Goal: Task Accomplishment & Management: Use online tool/utility

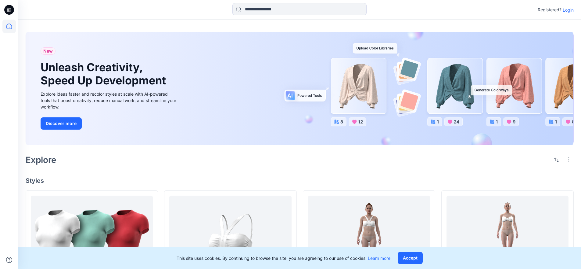
click at [570, 11] on p "Login" at bounding box center [568, 10] width 11 height 6
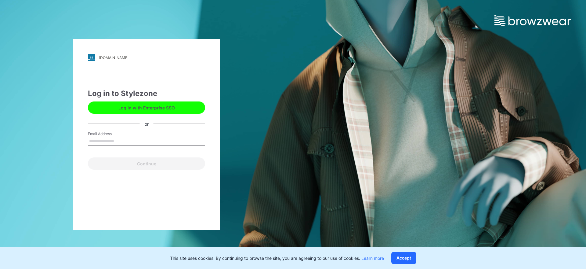
click at [157, 108] on button "Log in with Enterprise SSO" at bounding box center [146, 107] width 117 height 12
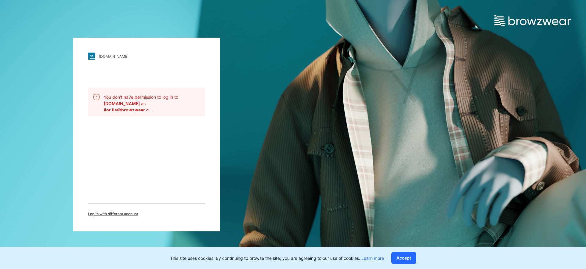
click at [103, 214] on span "Log in with different account" at bounding box center [113, 213] width 50 height 5
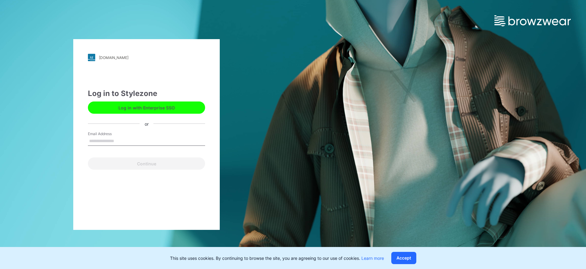
click at [112, 141] on input "Email Address" at bounding box center [146, 140] width 117 height 9
type input "**********"
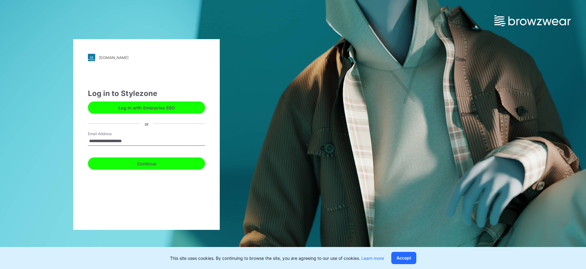
click at [145, 164] on button "Continue" at bounding box center [146, 163] width 117 height 12
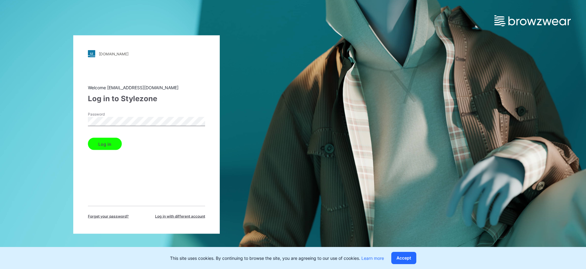
click at [113, 143] on button "Log in" at bounding box center [105, 144] width 34 height 12
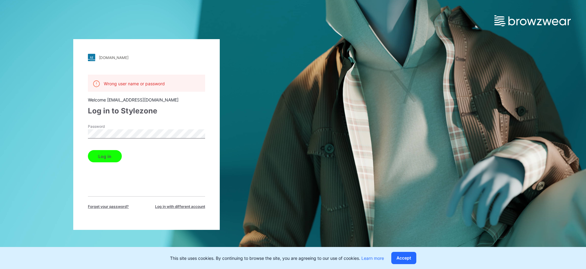
click at [110, 191] on div "Wrong user name or password Welcome support@browzwear.com Log in to Stylezone P…" at bounding box center [146, 141] width 117 height 135
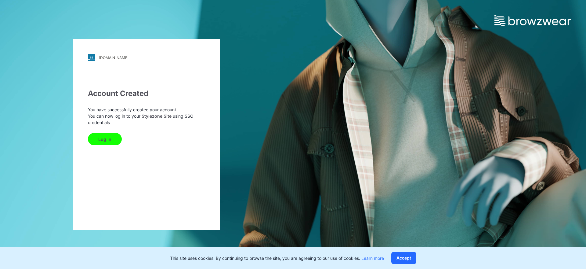
click at [108, 139] on button "Log In" at bounding box center [105, 139] width 34 height 12
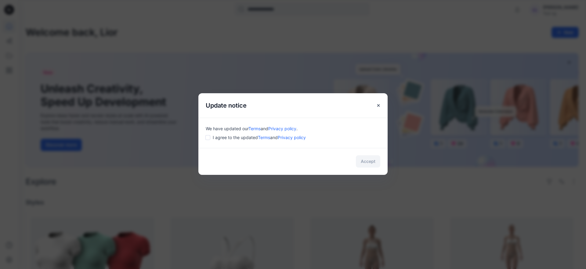
click at [209, 140] on div "We have updated our Terms and Privacy policy . I agree to the updated Terms and…" at bounding box center [292, 133] width 189 height 30
click at [370, 162] on button "Accept" at bounding box center [368, 161] width 24 height 12
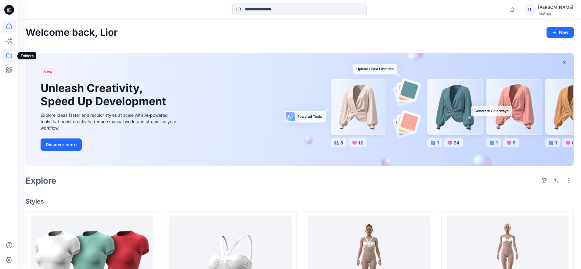
click at [12, 54] on icon at bounding box center [8, 55] width 13 height 13
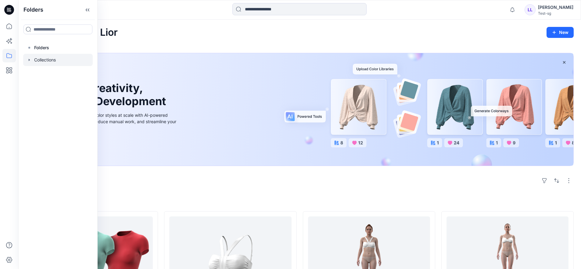
click at [37, 60] on div at bounding box center [58, 60] width 70 height 12
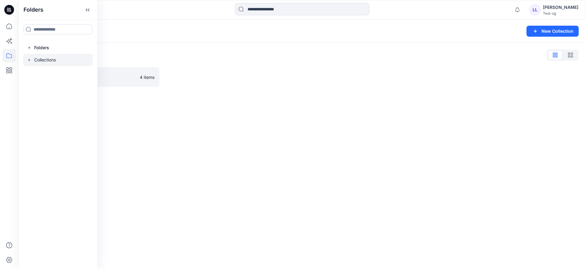
click at [219, 126] on div "Collections New Collection Collections List 1203 test1 (Clone)8 4 items" at bounding box center [302, 144] width 568 height 249
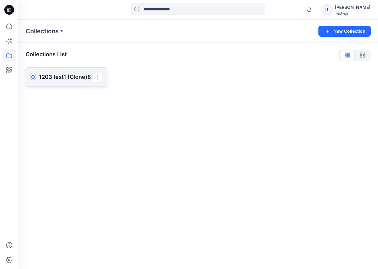
click at [63, 78] on p "1203 test1 (Clone)8" at bounding box center [65, 77] width 53 height 9
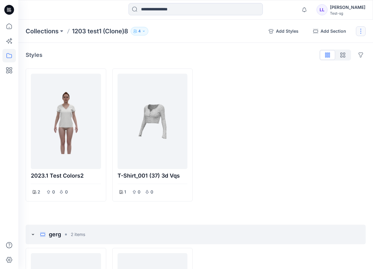
click at [361, 31] on button "button" at bounding box center [361, 31] width 10 height 10
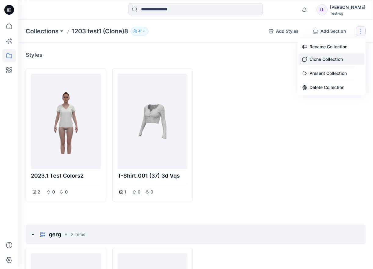
click at [320, 61] on button "Clone Collection" at bounding box center [331, 58] width 66 height 11
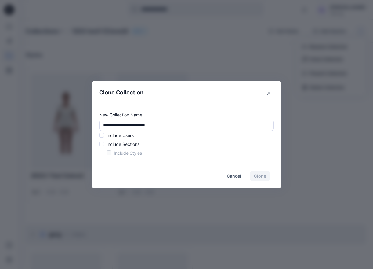
click at [104, 134] on span at bounding box center [101, 134] width 5 height 5
click at [104, 141] on span at bounding box center [101, 143] width 5 height 5
click at [156, 125] on input "**********" at bounding box center [186, 125] width 175 height 11
type input "**********"
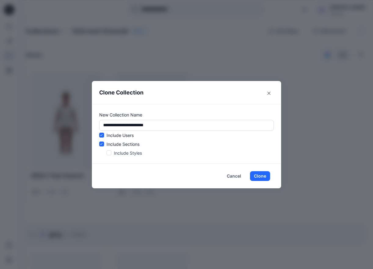
click at [111, 151] on span at bounding box center [109, 152] width 5 height 5
click at [259, 173] on button "Clone" at bounding box center [260, 176] width 20 height 10
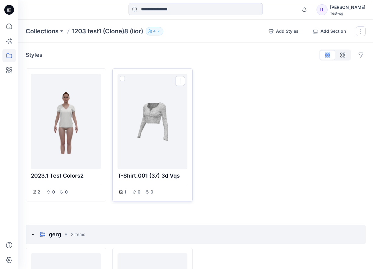
click at [162, 130] on div at bounding box center [152, 121] width 65 height 90
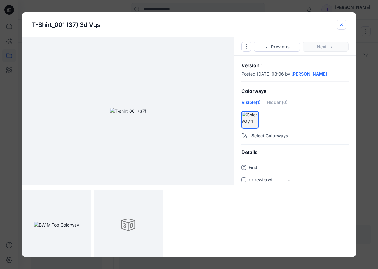
click at [341, 25] on icon "close-btn" at bounding box center [340, 24] width 5 height 5
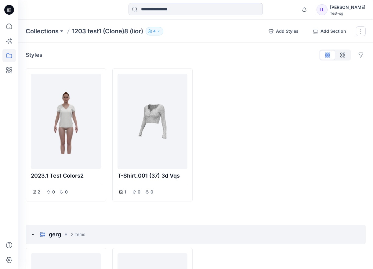
click at [282, 6] on div at bounding box center [195, 9] width 177 height 13
click at [35, 27] on p "Collections" at bounding box center [42, 31] width 33 height 9
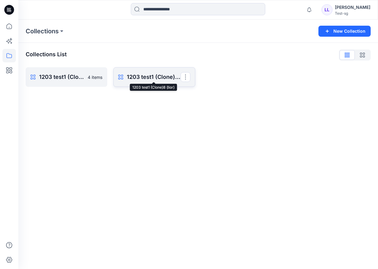
click at [144, 76] on p "1203 test1 (Clone)8 (lior)" at bounding box center [153, 77] width 53 height 9
click at [6, 55] on icon at bounding box center [8, 55] width 13 height 13
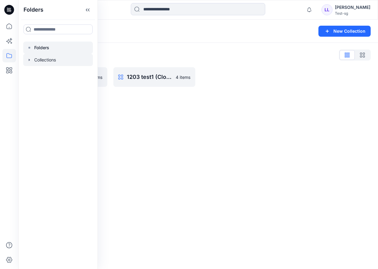
click at [45, 46] on p "Folders" at bounding box center [41, 47] width 15 height 7
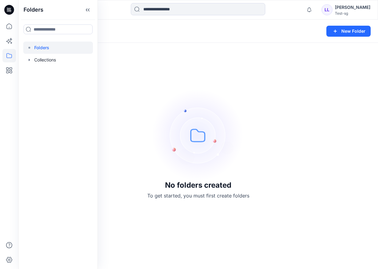
click at [275, 135] on div "No folders created To get started, you must first create folders" at bounding box center [197, 144] width 359 height 249
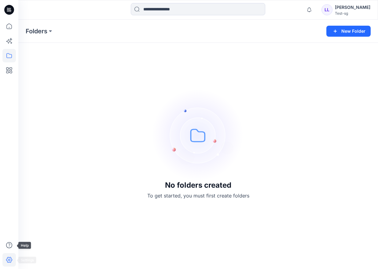
click at [8, 259] on icon at bounding box center [9, 260] width 2 height 2
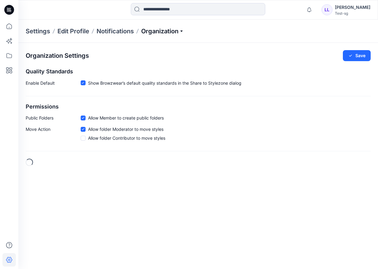
click at [180, 30] on p "Organization" at bounding box center [162, 31] width 43 height 9
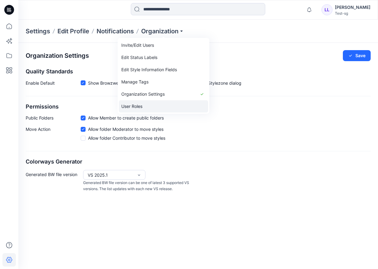
click at [148, 107] on link "User Roles" at bounding box center [163, 106] width 89 height 12
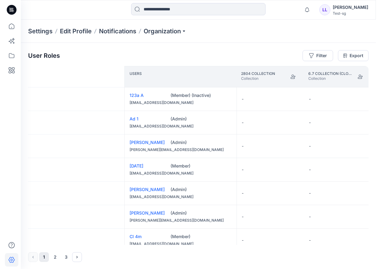
scroll to position [0, 438]
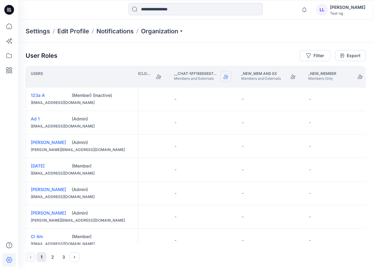
click at [224, 77] on icon "Join" at bounding box center [225, 76] width 5 height 5
click at [310, 10] on icon "button" at bounding box center [304, 10] width 12 height 12
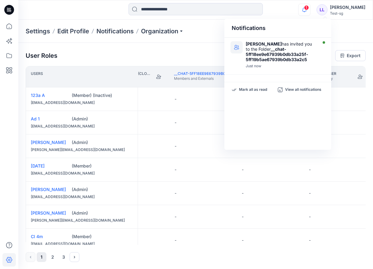
click at [310, 10] on icon "button" at bounding box center [304, 10] width 12 height 12
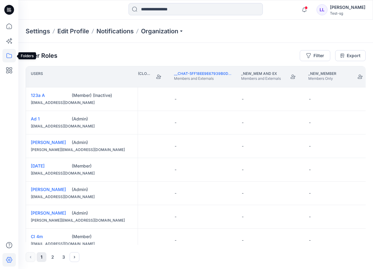
click at [7, 53] on icon at bounding box center [8, 55] width 13 height 13
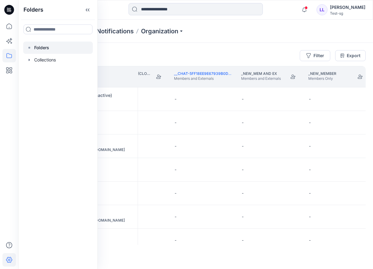
click at [45, 50] on p "Folders" at bounding box center [41, 47] width 15 height 7
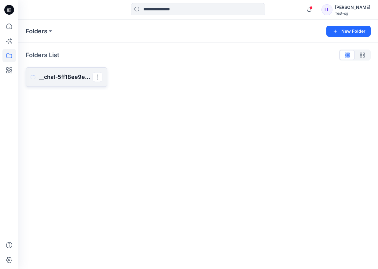
click at [70, 79] on p "__chat-5ff18ee9e67939b0db33a25f-5ff19b5ae67939b0db33a2c5" at bounding box center [65, 77] width 53 height 9
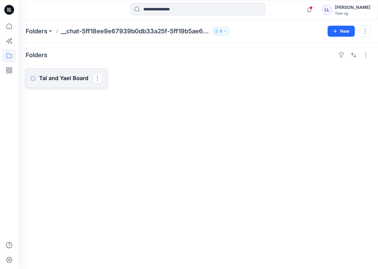
click at [61, 81] on p "Tal and Yael Board" at bounding box center [65, 78] width 53 height 9
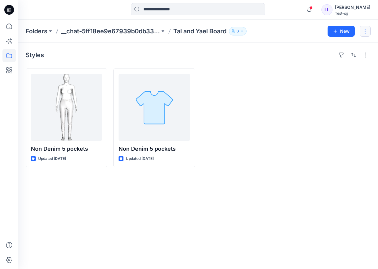
click at [365, 29] on button "button" at bounding box center [364, 31] width 11 height 11
click at [312, 107] on div at bounding box center [329, 117] width 81 height 99
click at [367, 52] on button "button" at bounding box center [365, 55] width 10 height 10
click at [289, 115] on div at bounding box center [329, 117] width 81 height 99
click at [363, 30] on button "button" at bounding box center [364, 31] width 11 height 11
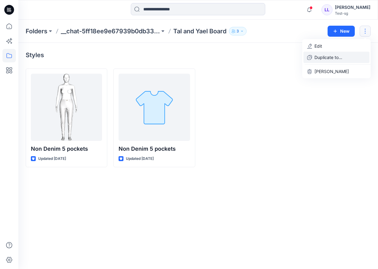
click at [330, 59] on p "Duplicate to..." at bounding box center [328, 57] width 28 height 6
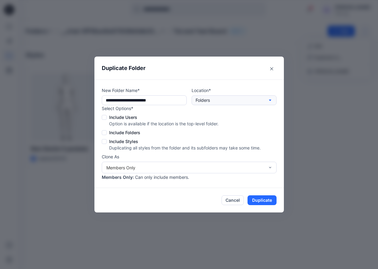
click at [222, 99] on button "Folders" at bounding box center [233, 100] width 85 height 10
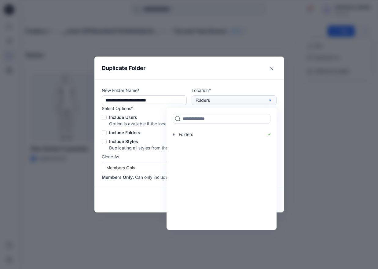
click at [222, 99] on button "Folders" at bounding box center [233, 100] width 85 height 10
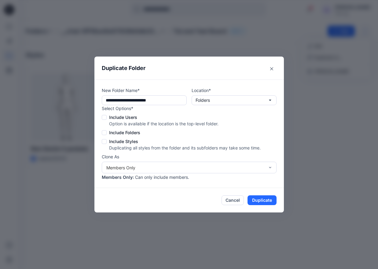
click at [105, 118] on span at bounding box center [104, 117] width 5 height 5
click at [105, 134] on span at bounding box center [104, 132] width 5 height 5
click at [105, 141] on span at bounding box center [104, 141] width 5 height 5
click at [163, 169] on div "Members Only" at bounding box center [185, 167] width 158 height 6
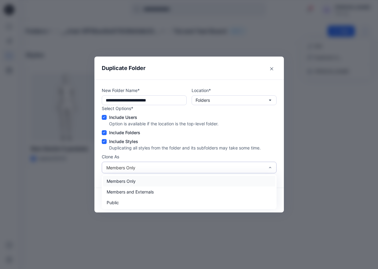
click at [163, 169] on div "Members Only" at bounding box center [185, 167] width 158 height 6
click at [188, 168] on div "Members Only" at bounding box center [185, 167] width 158 height 6
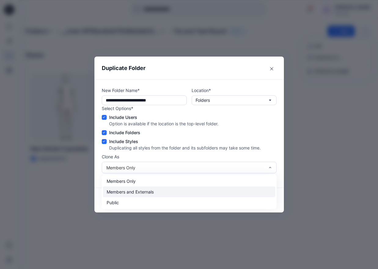
click at [179, 188] on div "Members and Externals" at bounding box center [189, 191] width 172 height 11
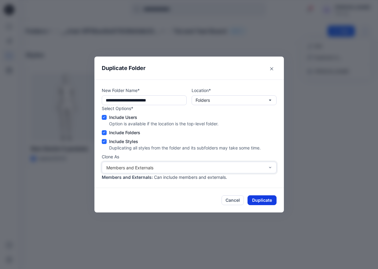
click at [263, 201] on button "Duplicate" at bounding box center [261, 200] width 29 height 10
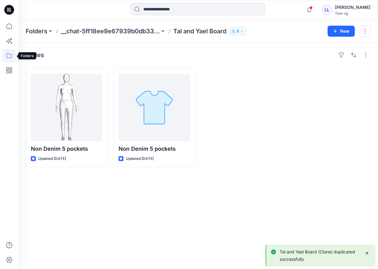
click at [10, 54] on icon at bounding box center [8, 55] width 13 height 13
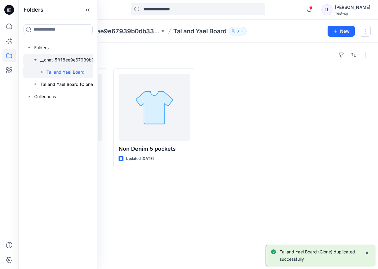
click at [46, 59] on div at bounding box center [65, 60] width 85 height 12
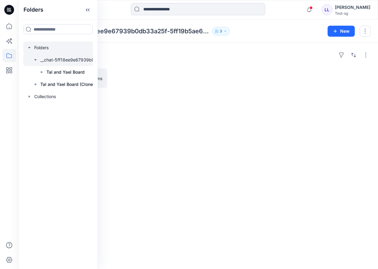
click at [44, 48] on div at bounding box center [65, 48] width 85 height 12
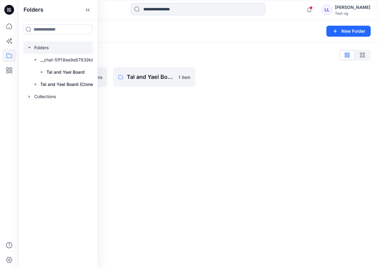
click at [264, 127] on div "Folders New Folder Folders List __chat-5ff18ee9e67939b0db33a25f-5ff19b5ae67939b…" at bounding box center [197, 144] width 359 height 249
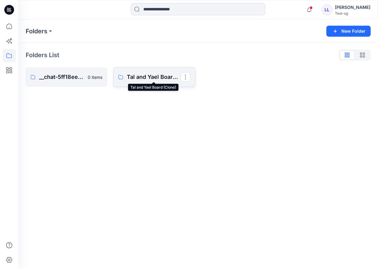
click at [147, 78] on p "Tal and Yael Board (Clone)" at bounding box center [153, 77] width 53 height 9
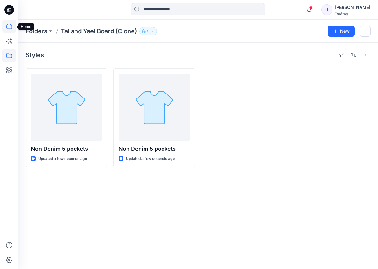
click at [10, 26] on icon at bounding box center [8, 26] width 13 height 13
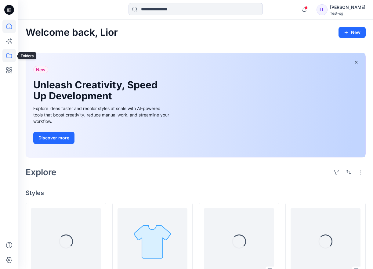
click at [11, 59] on icon at bounding box center [8, 55] width 13 height 13
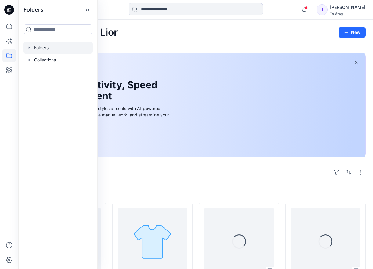
click at [44, 49] on div at bounding box center [58, 48] width 70 height 12
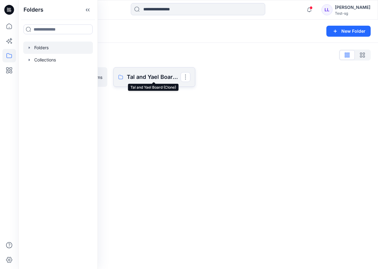
click at [139, 75] on p "Tal and Yael Board (Clone)" at bounding box center [153, 77] width 53 height 9
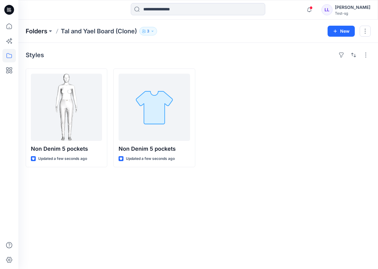
click at [44, 31] on p "Folders" at bounding box center [37, 31] width 22 height 9
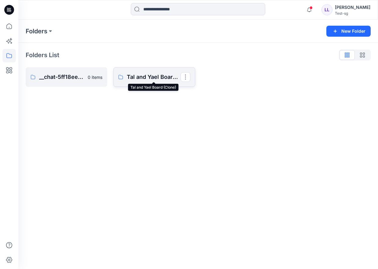
click at [134, 78] on p "Tal and Yael Board (Clone)" at bounding box center [153, 77] width 53 height 9
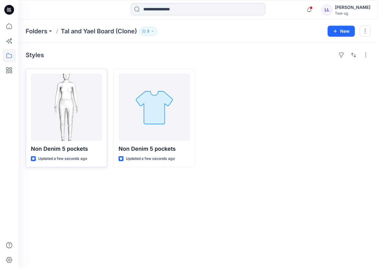
drag, startPoint x: 66, startPoint y: 68, endPoint x: 74, endPoint y: 69, distance: 8.1
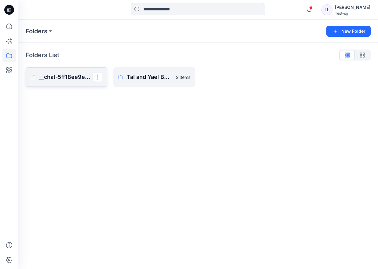
click at [64, 74] on p "__chat-5ff18ee9e67939b0db33a25f-5ff19b5ae67939b0db33a2c5" at bounding box center [65, 77] width 53 height 9
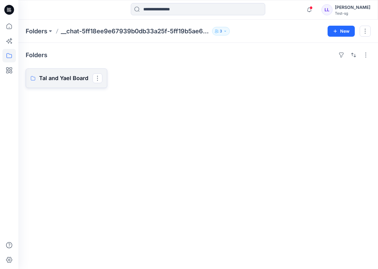
click at [78, 78] on p "Tal and Yael Board" at bounding box center [65, 78] width 53 height 9
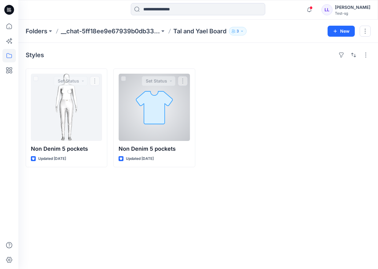
drag, startPoint x: 124, startPoint y: 119, endPoint x: 166, endPoint y: 124, distance: 43.0
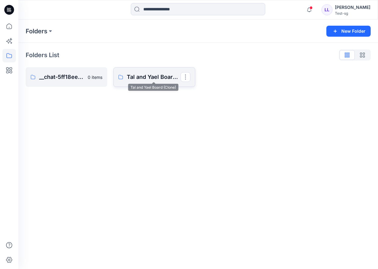
click at [139, 79] on p "Tal and Yael Board (Clone)" at bounding box center [153, 77] width 53 height 9
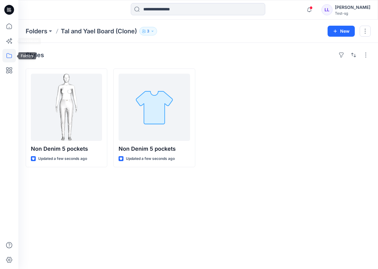
click at [11, 54] on icon at bounding box center [8, 55] width 5 height 5
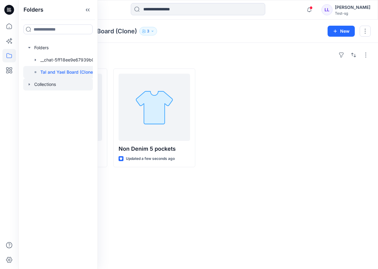
click at [47, 85] on div at bounding box center [58, 84] width 70 height 12
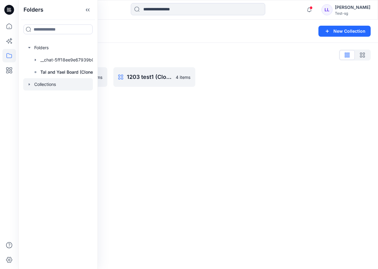
click at [172, 118] on div "Collections New Collection Collections List 1203 test1 (Clone)8 4 items 1203 te…" at bounding box center [197, 144] width 359 height 249
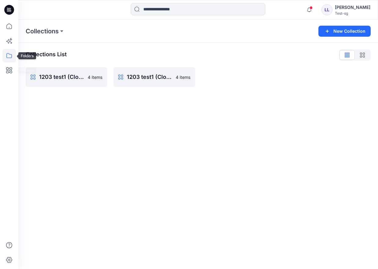
click at [11, 54] on icon at bounding box center [8, 55] width 13 height 13
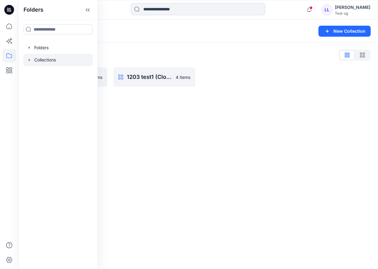
click at [31, 60] on icon "button" at bounding box center [29, 59] width 5 height 5
click at [131, 125] on div "Collections New Collection Collections List 1203 test1 (Clone)8 4 items 1203 te…" at bounding box center [197, 144] width 359 height 249
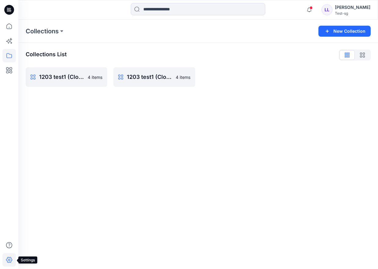
click at [10, 259] on icon at bounding box center [8, 259] width 13 height 13
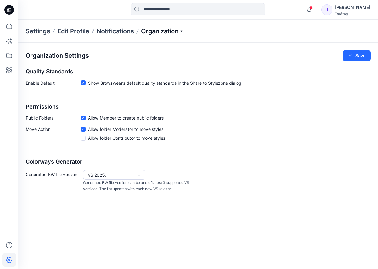
click at [179, 32] on p "Organization" at bounding box center [162, 31] width 43 height 9
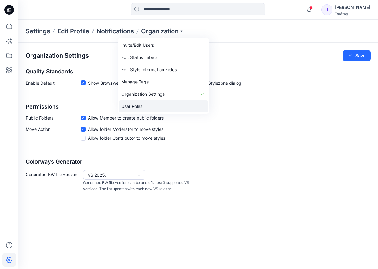
click at [145, 107] on link "User Roles" at bounding box center [163, 106] width 89 height 12
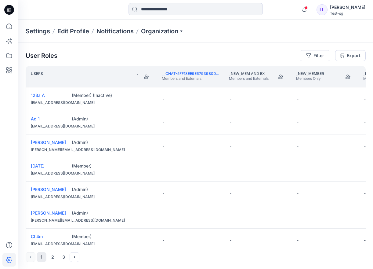
scroll to position [0, 485]
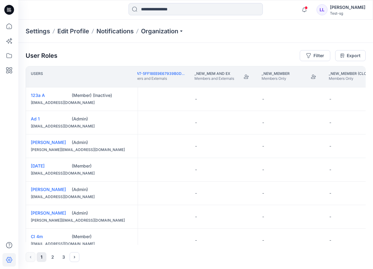
click at [81, 6] on div at bounding box center [62, 9] width 89 height 13
click at [83, 9] on div at bounding box center [62, 9] width 89 height 13
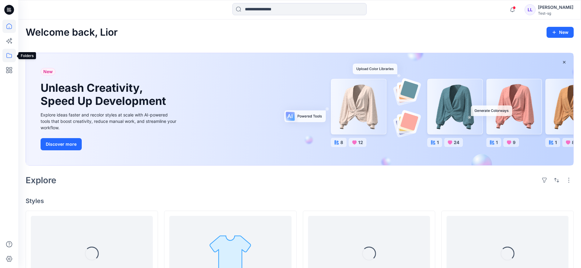
click at [14, 54] on icon at bounding box center [8, 55] width 13 height 13
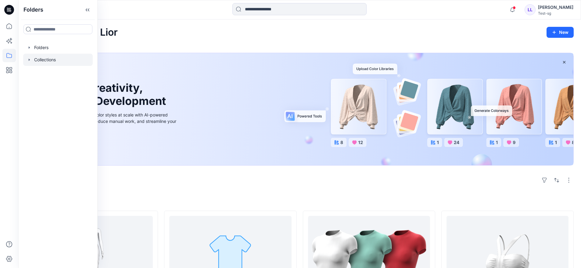
click at [40, 58] on div at bounding box center [58, 60] width 70 height 12
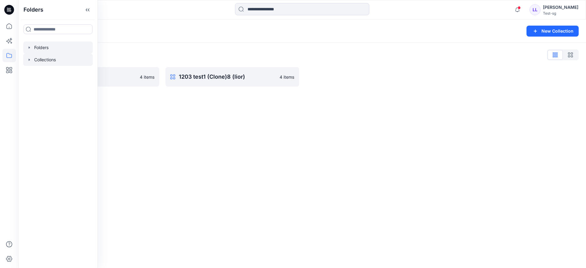
click at [43, 49] on div at bounding box center [58, 48] width 70 height 12
click at [265, 146] on div "Folders New Folder Folders List __chat-5ff18ee9e67939b0db33a25f-5ff19b5ae67939b…" at bounding box center [302, 144] width 568 height 249
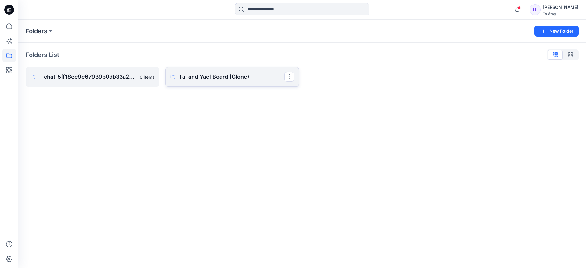
click at [295, 76] on link "Tal and Yael Board (Clone)" at bounding box center [232, 77] width 134 height 20
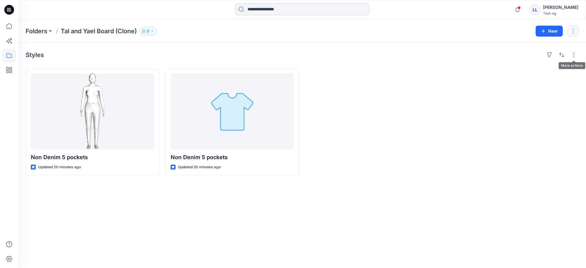
click at [574, 33] on button "button" at bounding box center [573, 31] width 11 height 11
click at [536, 61] on button "Duplicate to..." at bounding box center [545, 57] width 66 height 11
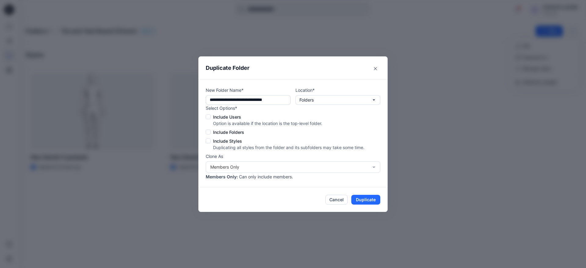
click at [256, 101] on input "**********" at bounding box center [248, 100] width 85 height 10
type input "**********"
click at [374, 101] on icon "button" at bounding box center [373, 100] width 5 height 5
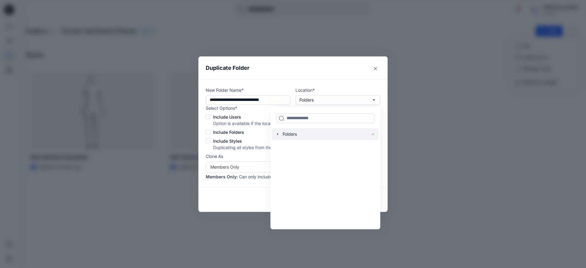
click at [277, 133] on icon "button" at bounding box center [277, 134] width 1 height 2
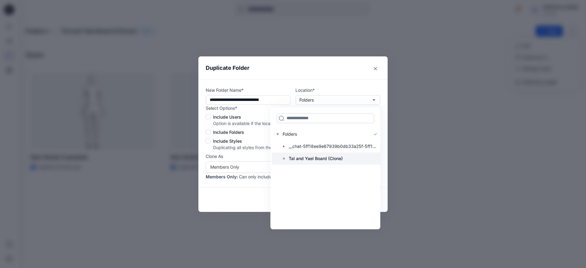
click at [333, 159] on p "Tal and Yael Board (Clone)" at bounding box center [316, 158] width 54 height 7
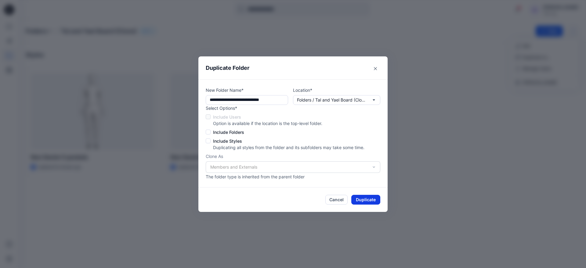
click at [367, 201] on button "Duplicate" at bounding box center [365, 200] width 29 height 10
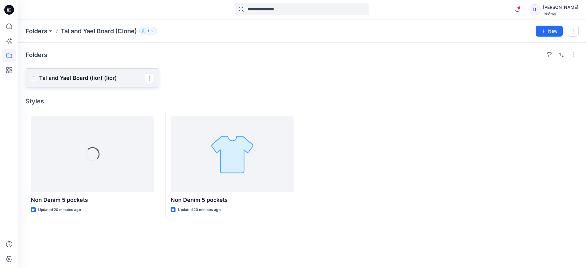
click at [103, 81] on p "Tal and Yael Board (lior) (lior)" at bounding box center [92, 78] width 106 height 9
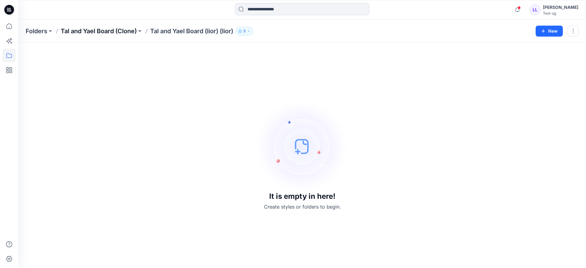
click at [95, 32] on p "Tal and Yael Board (Clone)" at bounding box center [99, 31] width 76 height 9
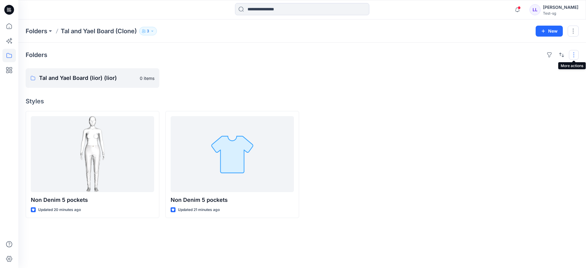
click at [573, 56] on button "button" at bounding box center [574, 55] width 10 height 10
click at [573, 34] on button "button" at bounding box center [573, 31] width 11 height 11
click at [544, 57] on p "Duplicate to..." at bounding box center [537, 57] width 28 height 6
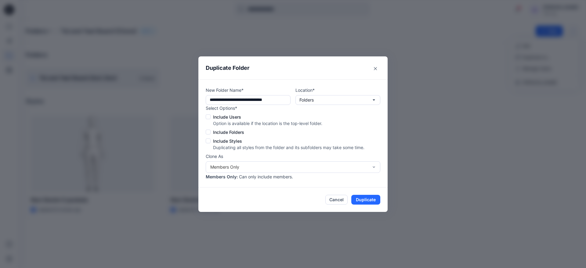
click at [210, 116] on span at bounding box center [208, 116] width 5 height 5
click at [208, 130] on span at bounding box center [208, 132] width 5 height 5
click at [209, 142] on span at bounding box center [208, 141] width 5 height 5
click at [257, 102] on input "**********" at bounding box center [248, 100] width 85 height 10
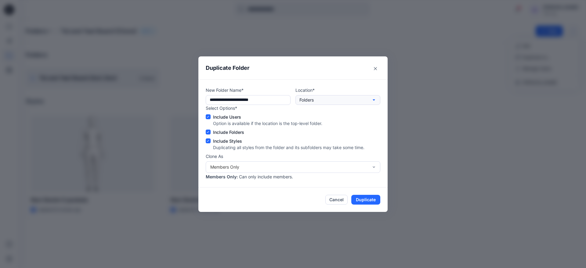
type input "**********"
click at [365, 98] on button "Folders" at bounding box center [337, 100] width 85 height 10
click at [341, 103] on button "Folders" at bounding box center [337, 100] width 85 height 10
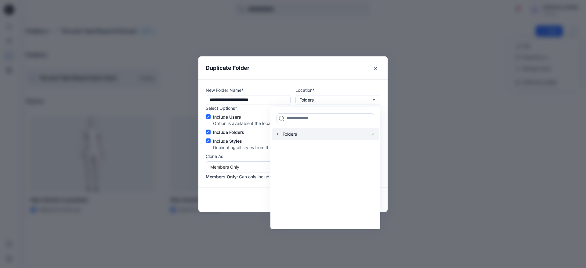
click at [279, 135] on icon "button" at bounding box center [277, 134] width 5 height 5
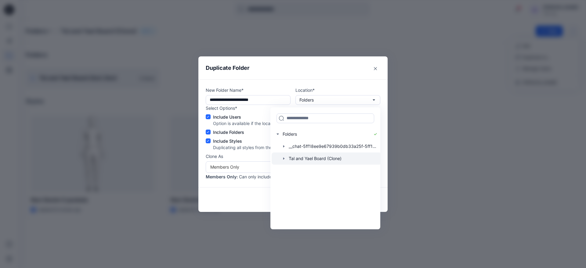
click at [284, 158] on icon "button" at bounding box center [283, 158] width 5 height 5
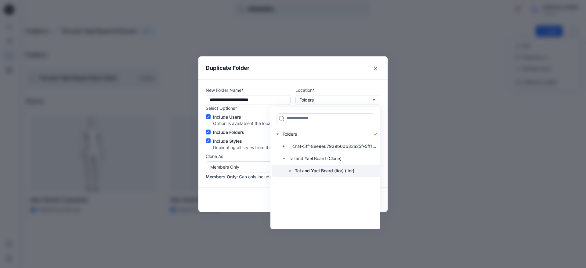
click at [307, 171] on p "Tal and Yael Board (lior) (lior)" at bounding box center [325, 170] width 60 height 7
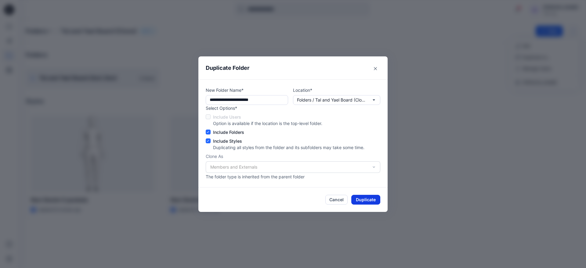
click at [369, 200] on button "Duplicate" at bounding box center [365, 200] width 29 height 10
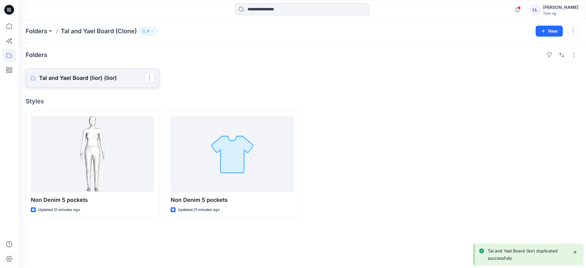
click at [94, 77] on p "Tal and Yael Board (lior) (lior)" at bounding box center [92, 78] width 106 height 9
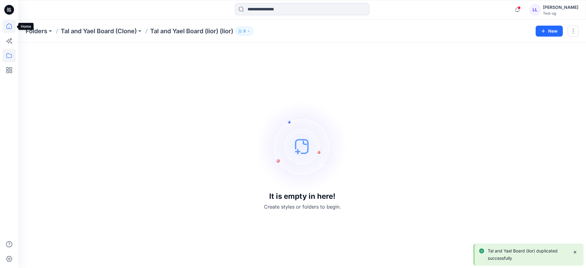
click at [10, 25] on icon at bounding box center [8, 26] width 13 height 13
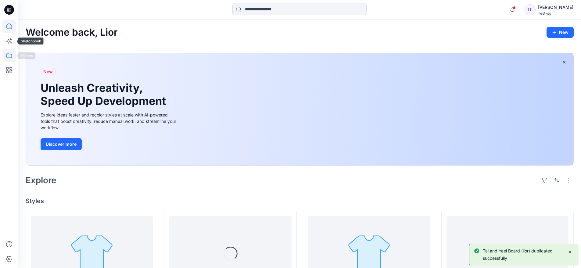
click at [10, 53] on icon at bounding box center [8, 55] width 13 height 13
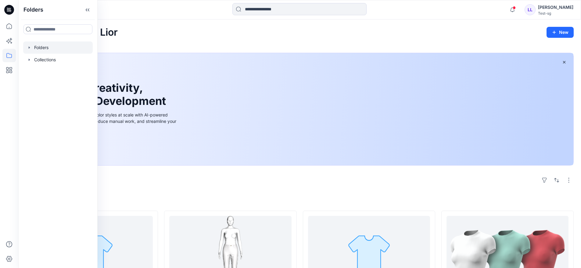
click at [45, 47] on div at bounding box center [58, 48] width 70 height 12
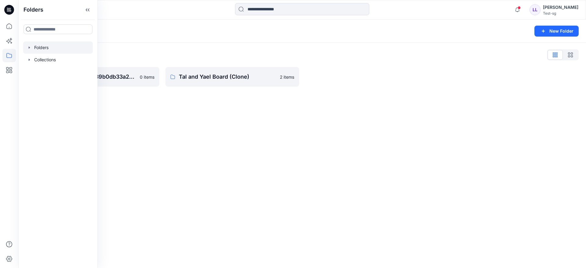
click at [197, 119] on div "Folders New Folder Folders List __chat-5ff18ee9e67939b0db33a25f-5ff19b5ae67939b…" at bounding box center [302, 144] width 568 height 249
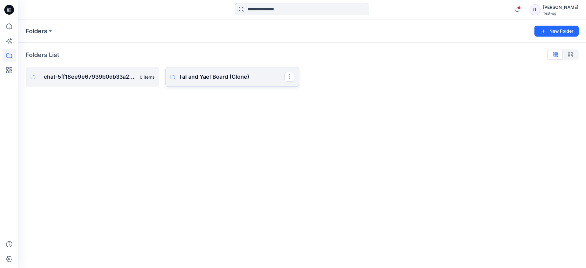
click at [209, 75] on p "Tal and Yael Board (Clone)" at bounding box center [232, 77] width 106 height 9
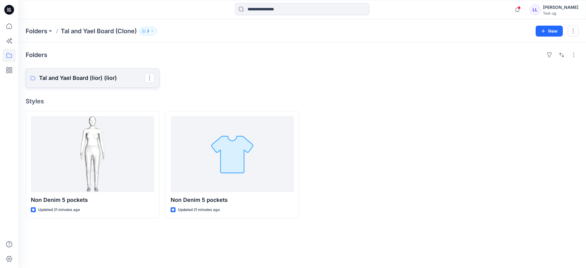
click at [116, 79] on p "Tal and Yael Board (lior) (lior)" at bounding box center [92, 78] width 106 height 9
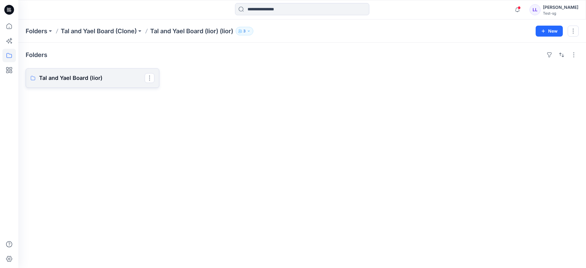
click at [76, 79] on p "Tal and Yael Board (lior)" at bounding box center [92, 78] width 106 height 9
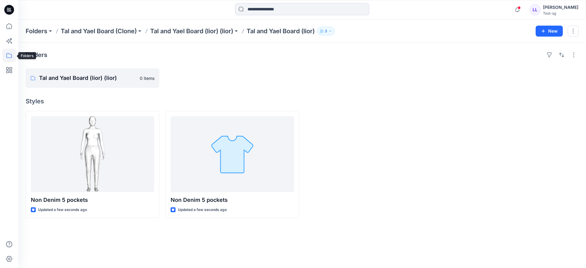
click at [9, 58] on icon at bounding box center [8, 55] width 13 height 13
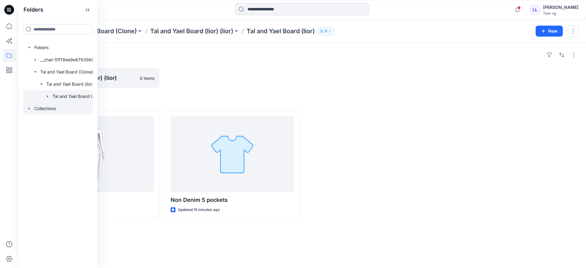
click at [42, 110] on div at bounding box center [58, 109] width 70 height 12
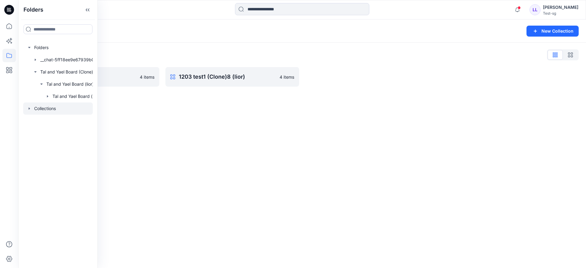
click at [248, 156] on div "Collections New Collection Collections List 1203 test1 (Clone)8 4 items 1203 te…" at bounding box center [302, 144] width 568 height 249
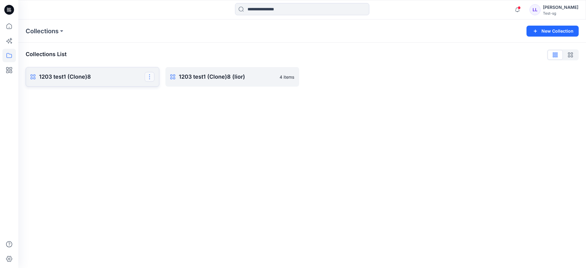
click at [151, 78] on button "button" at bounding box center [150, 77] width 10 height 10
click at [127, 105] on button "Clone Collection" at bounding box center [120, 104] width 66 height 11
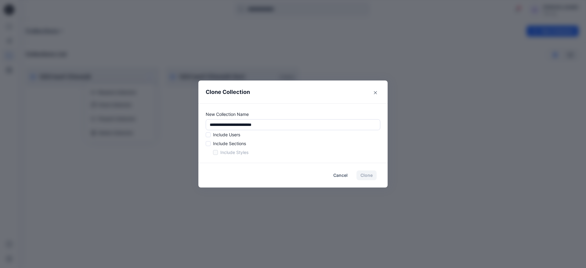
click at [208, 136] on span at bounding box center [208, 134] width 5 height 5
click at [208, 141] on span at bounding box center [208, 143] width 5 height 5
click at [371, 176] on button "Clone" at bounding box center [366, 176] width 20 height 10
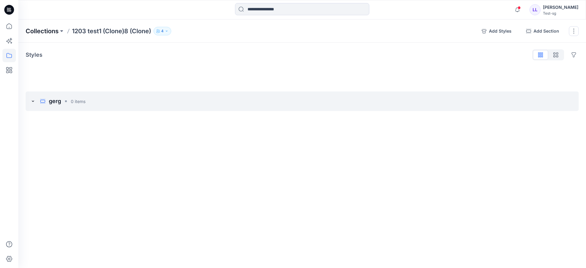
click at [50, 33] on p "Collections" at bounding box center [42, 31] width 33 height 9
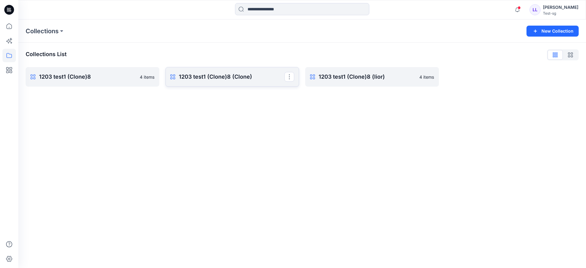
click at [219, 78] on p "1203 test1 (Clone)8 (Clone)" at bounding box center [232, 77] width 106 height 9
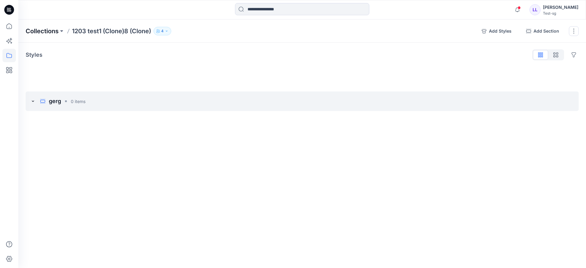
click at [48, 31] on p "Collections" at bounding box center [42, 31] width 33 height 9
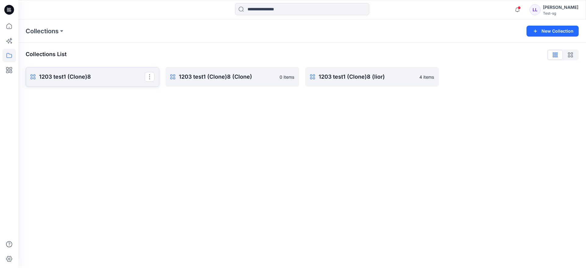
click at [110, 78] on p "1203 test1 (Clone)8" at bounding box center [92, 77] width 106 height 9
click at [149, 77] on button "button" at bounding box center [150, 77] width 10 height 10
click at [121, 106] on button "Clone Collection" at bounding box center [120, 104] width 66 height 11
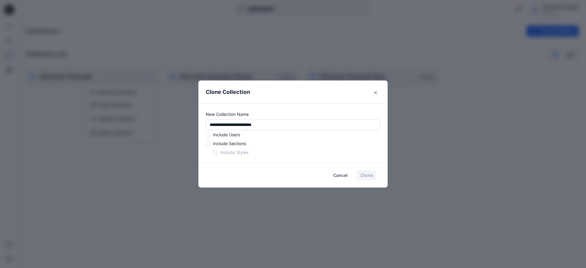
click at [208, 134] on span at bounding box center [208, 134] width 5 height 5
click at [208, 143] on span at bounding box center [208, 143] width 5 height 5
click at [216, 154] on span at bounding box center [215, 152] width 5 height 5
click at [256, 125] on input "**********" at bounding box center [293, 124] width 175 height 11
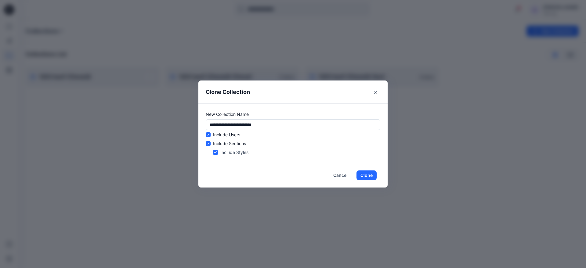
click at [284, 125] on input "**********" at bounding box center [293, 124] width 175 height 11
type input "**********"
click at [369, 177] on button "Clone" at bounding box center [366, 176] width 20 height 10
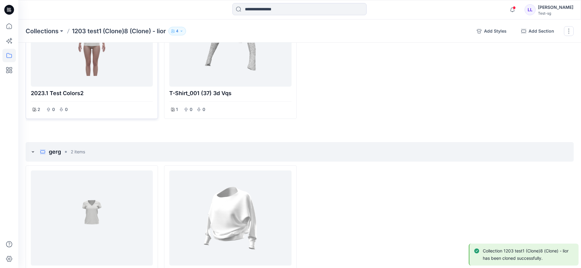
scroll to position [11, 0]
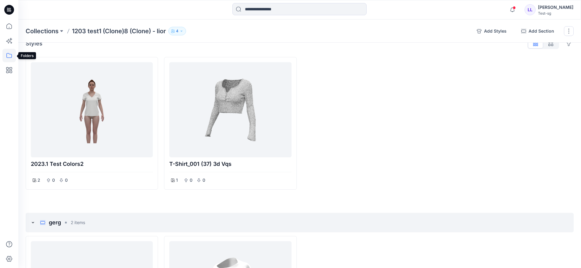
click at [9, 56] on icon at bounding box center [8, 55] width 13 height 13
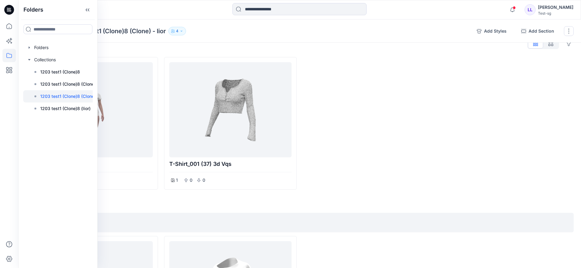
click at [132, 37] on div "Collections 1203 test1 (Clone)8 (Clone) - lior 4 Add Styles Add Section Rename …" at bounding box center [299, 31] width 563 height 23
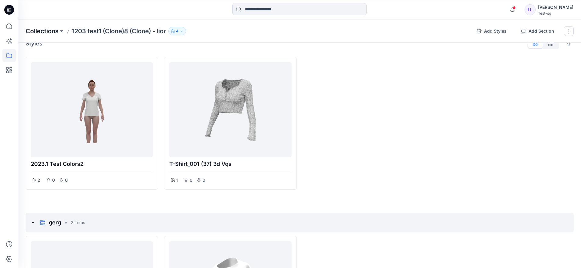
click at [45, 33] on p "Collections" at bounding box center [42, 31] width 33 height 9
